Goal: Navigation & Orientation: Go to known website

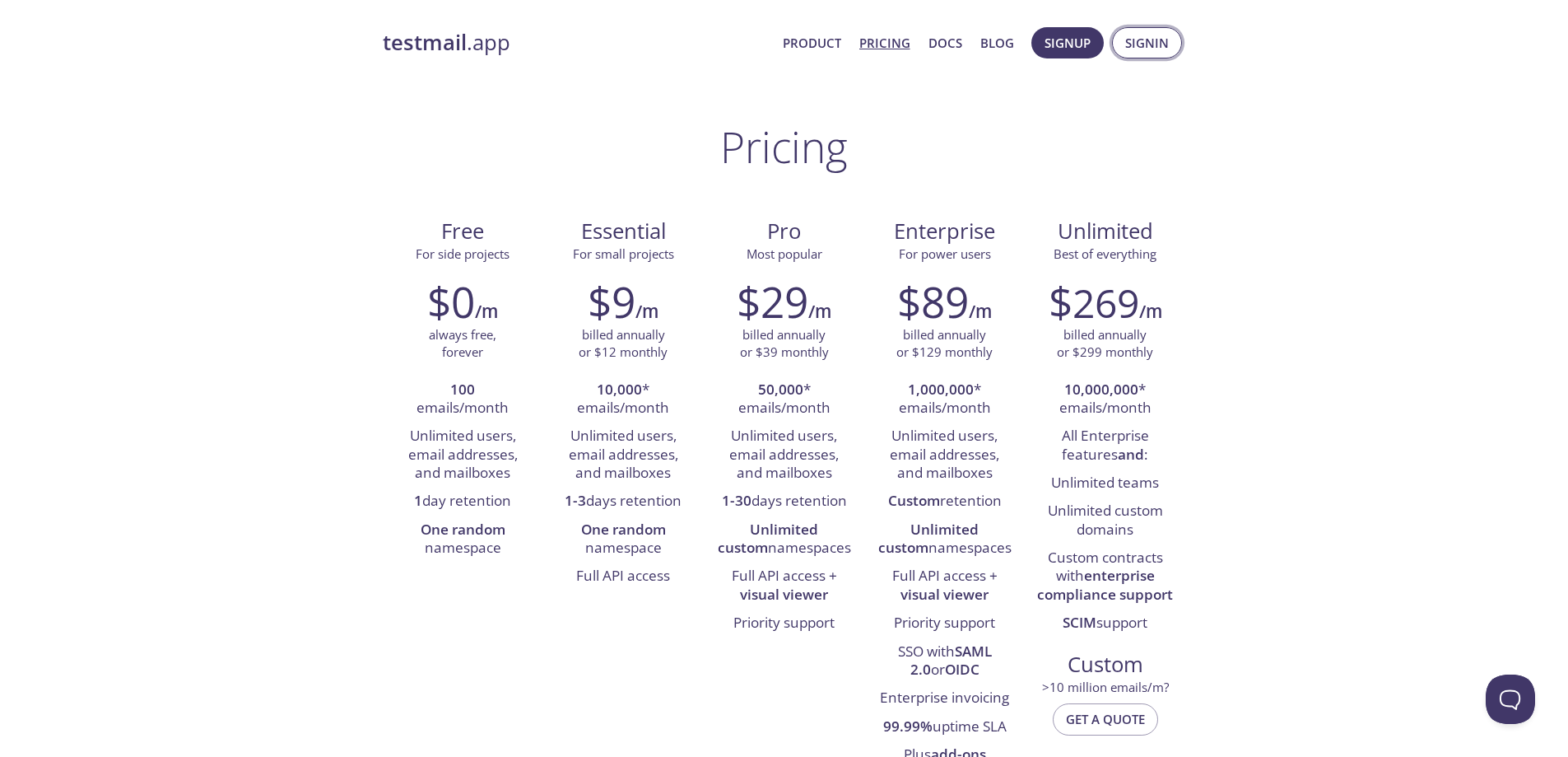
click at [1148, 54] on button "Signin" at bounding box center [1146, 43] width 70 height 32
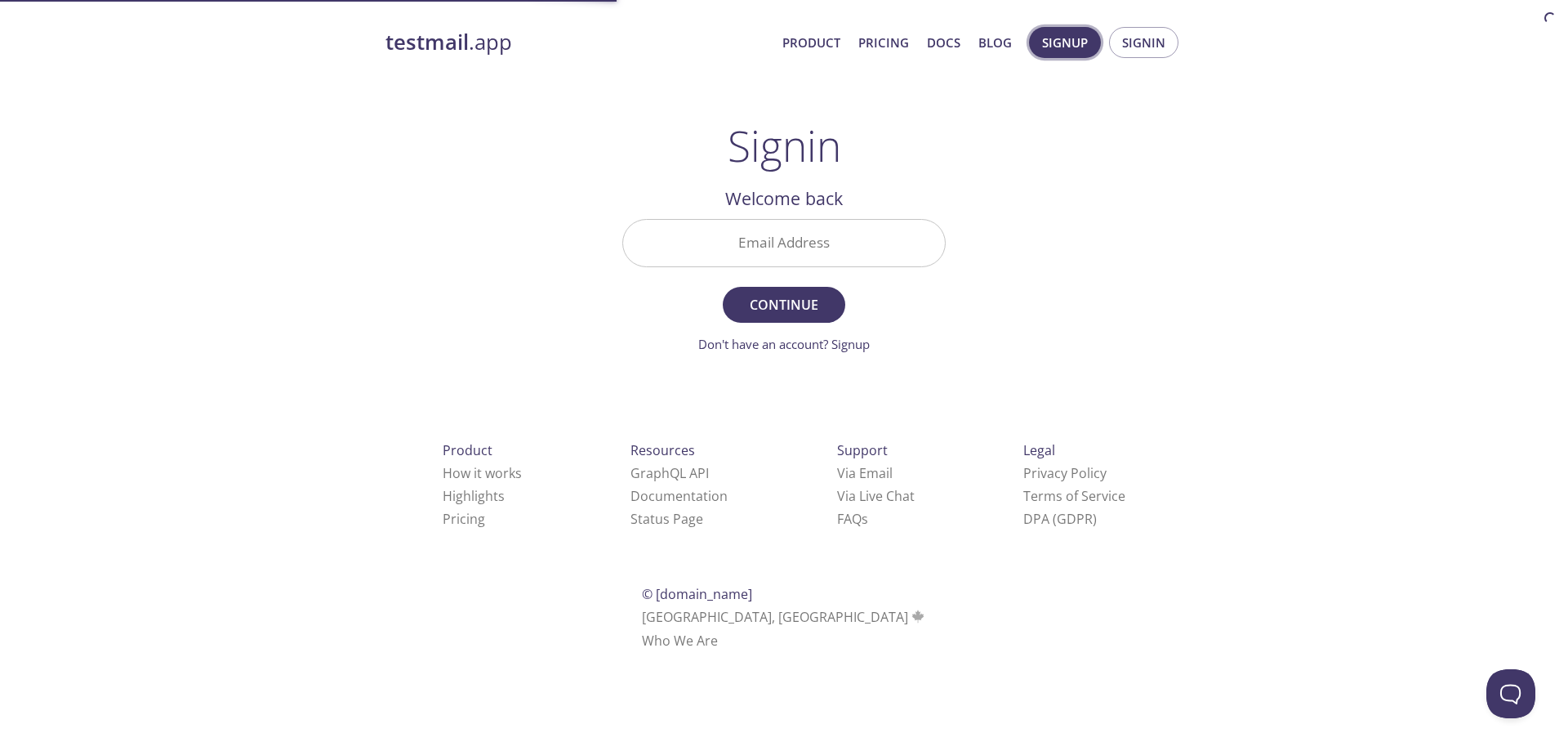
click at [1094, 46] on button "Signup" at bounding box center [1065, 42] width 72 height 31
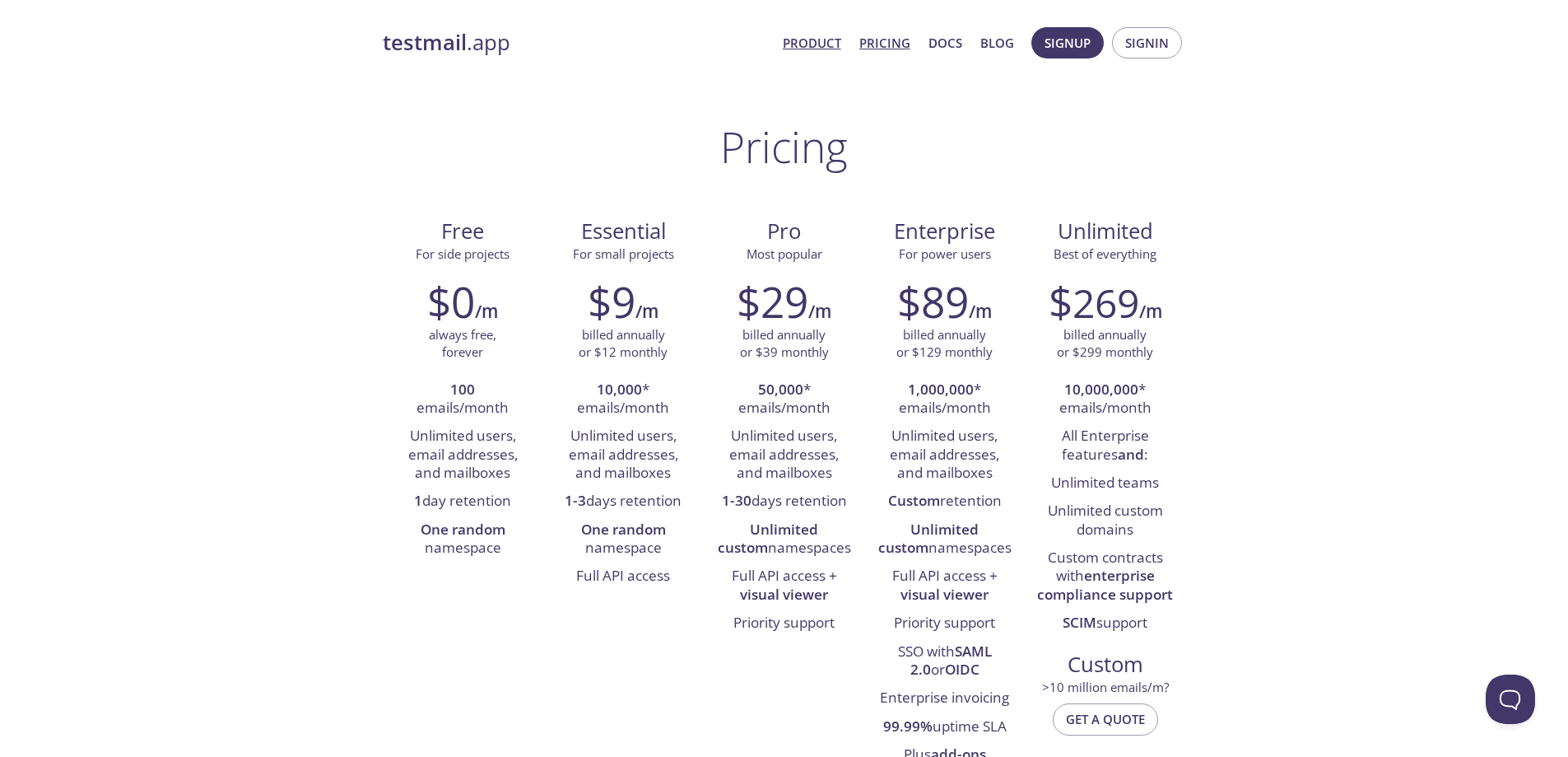
click at [818, 36] on link "Product" at bounding box center [811, 43] width 59 height 21
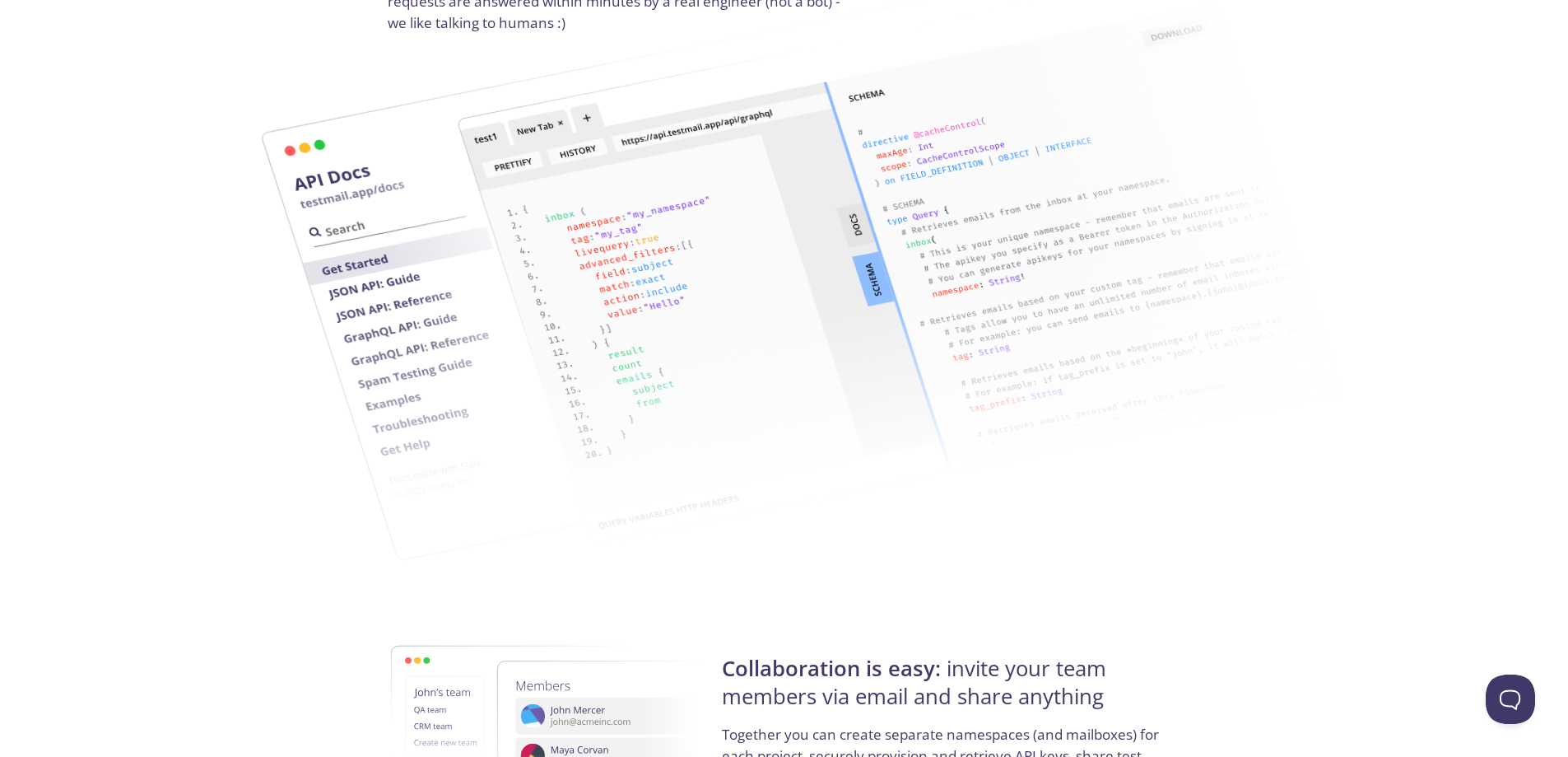
scroll to position [2305, 0]
